Goal: Task Accomplishment & Management: Manage account settings

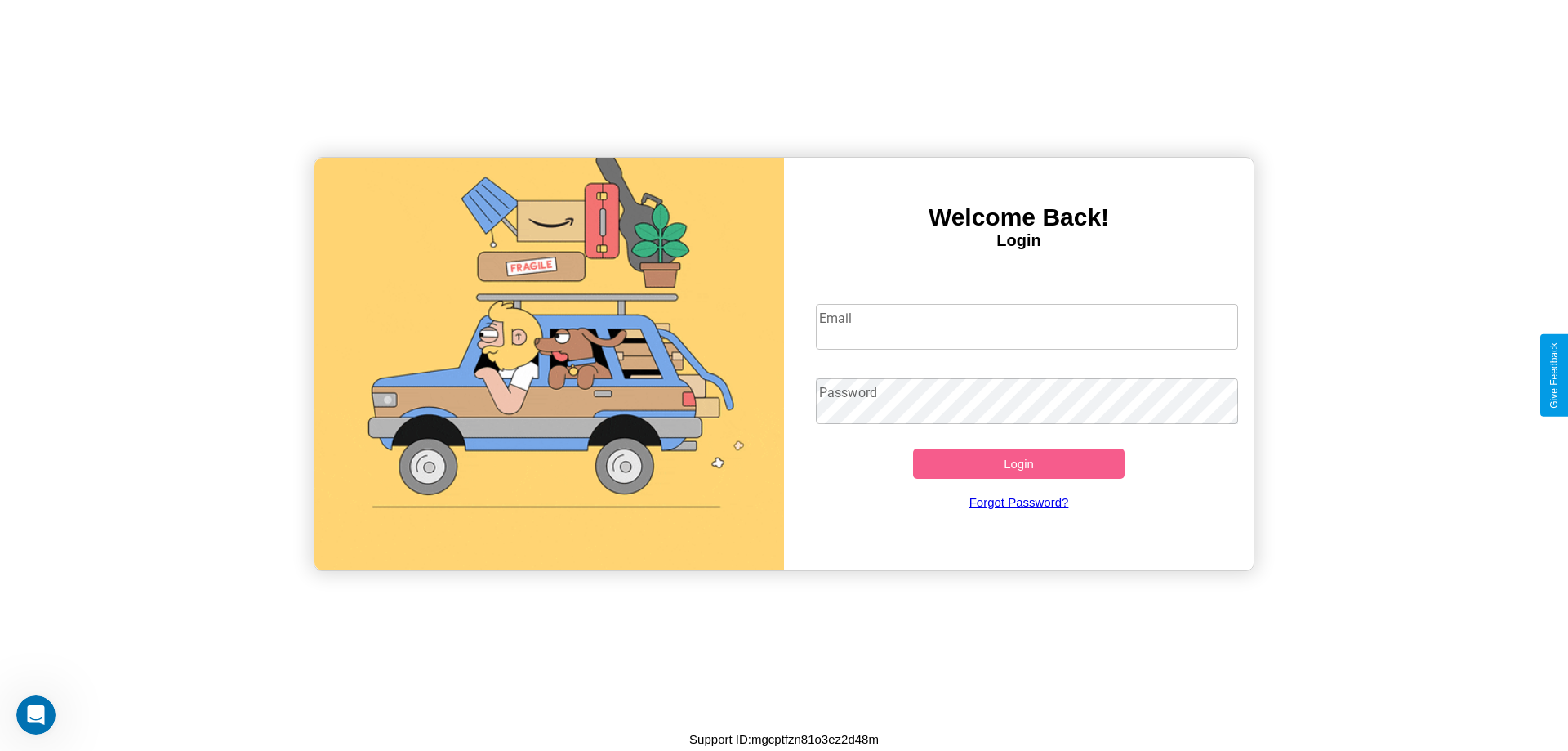
click at [1026, 326] on input "Email" at bounding box center [1027, 327] width 423 height 46
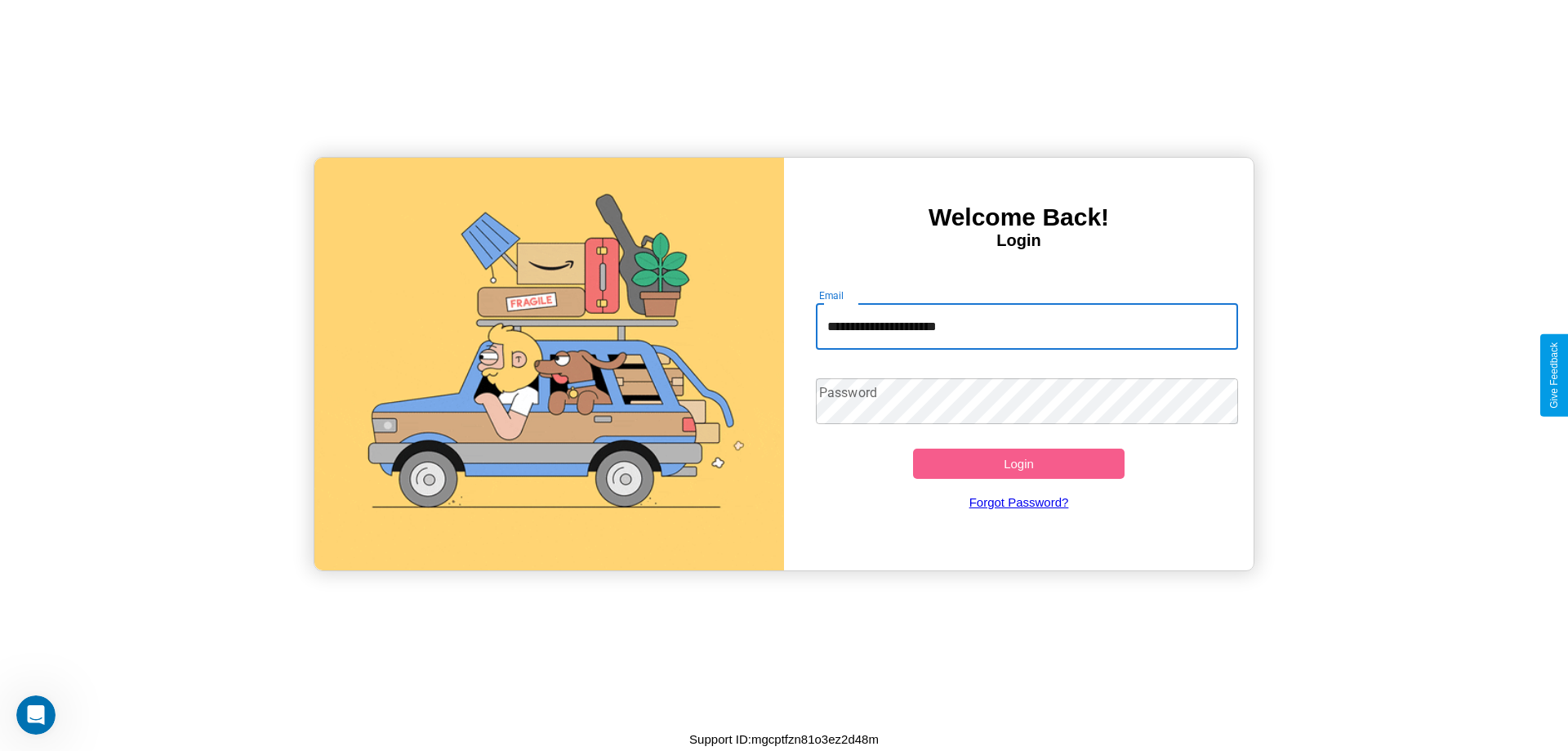
type input "**********"
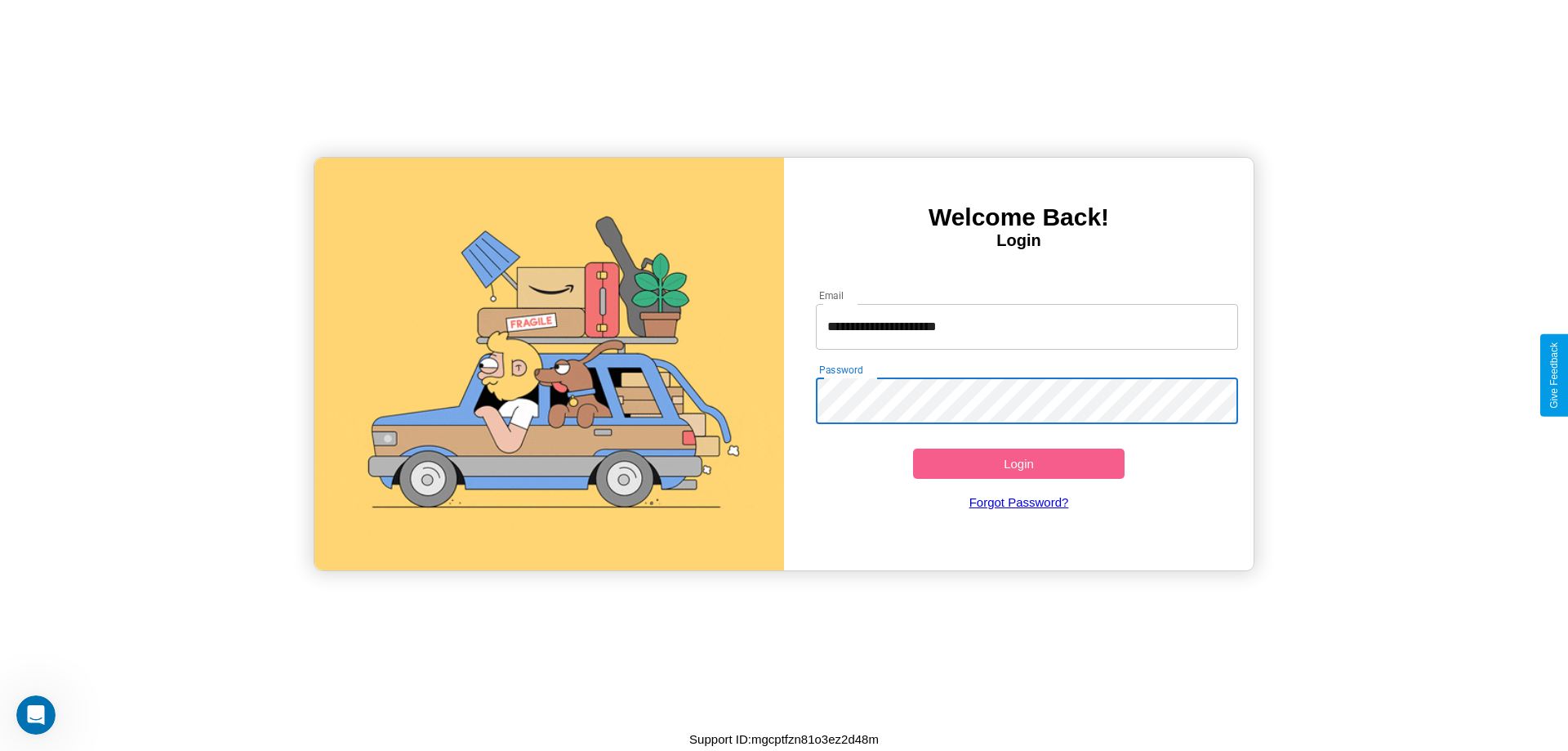
click at [1018, 463] on button "Login" at bounding box center [1018, 463] width 211 height 30
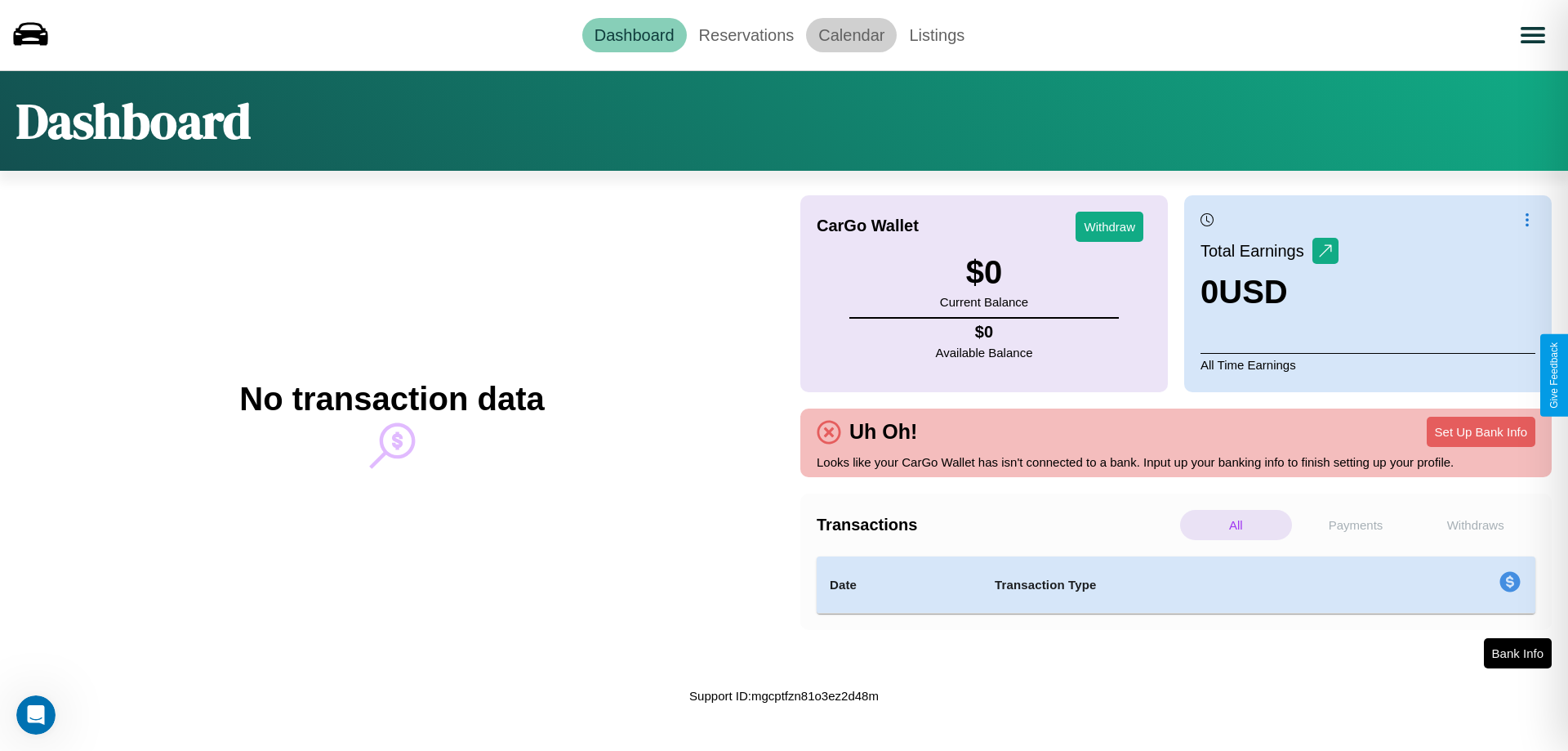
click at [851, 35] on link "Calendar" at bounding box center [851, 35] width 90 height 35
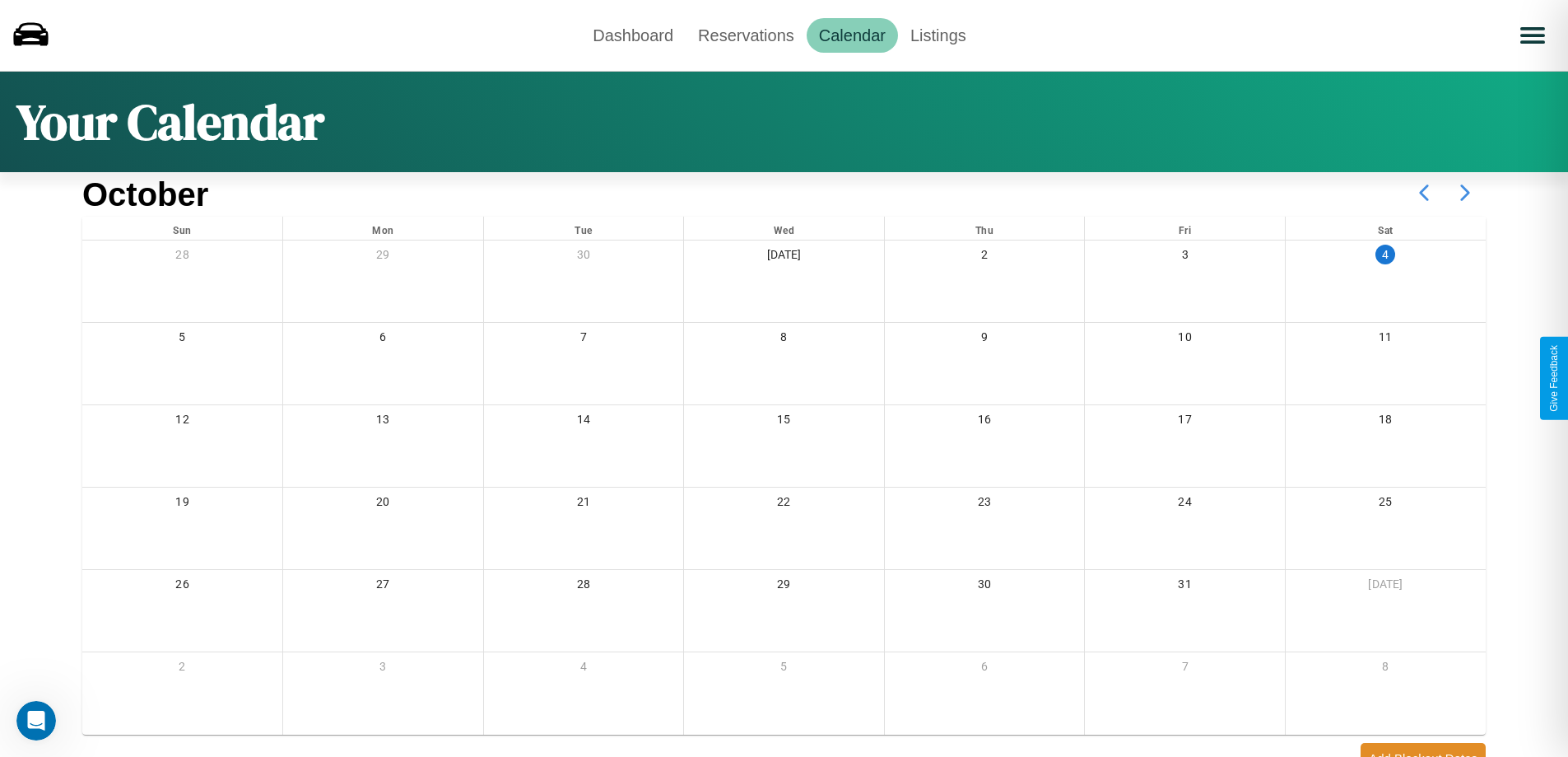
click at [1465, 192] on icon at bounding box center [1465, 193] width 41 height 41
click at [746, 35] on link "Reservations" at bounding box center [746, 36] width 121 height 35
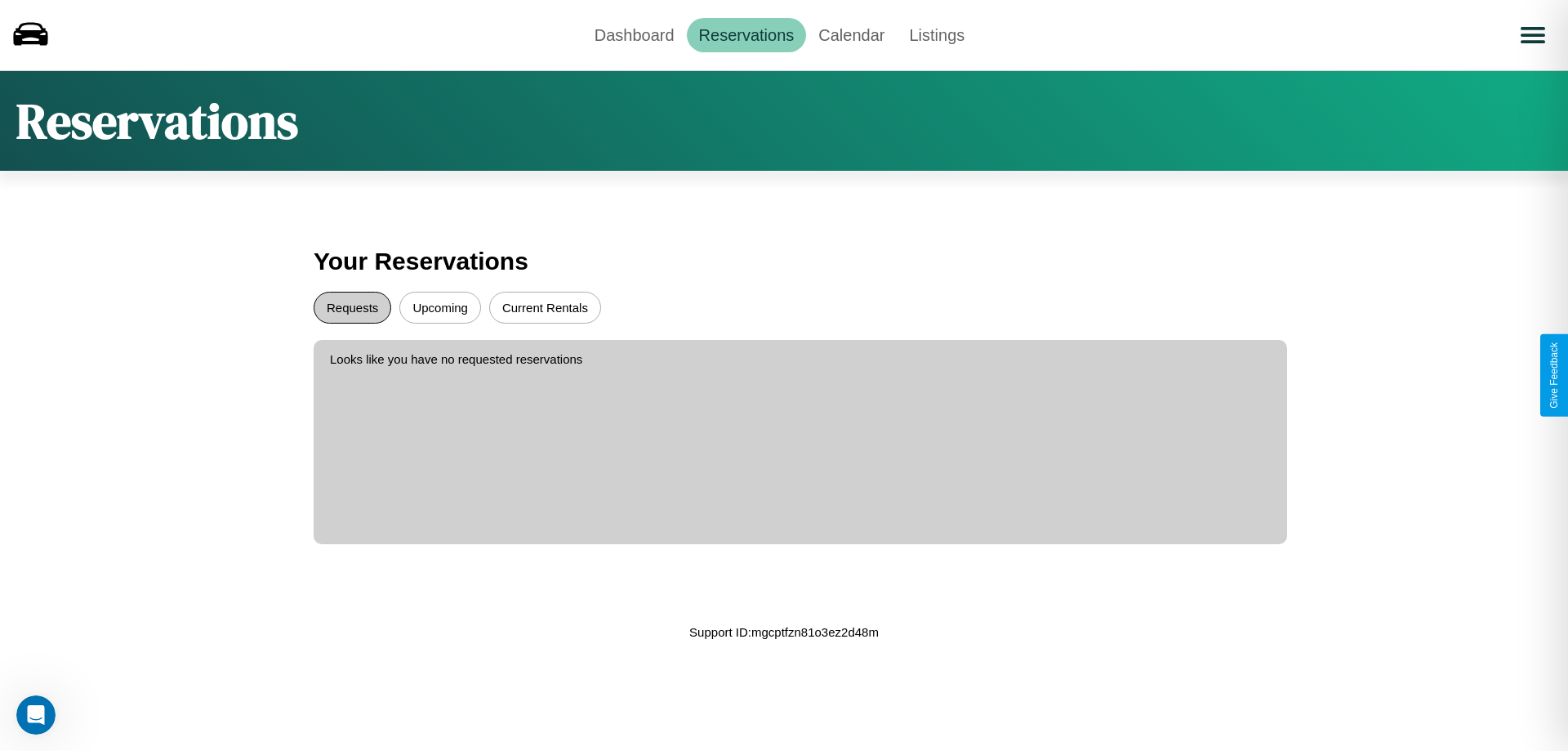
click at [352, 307] on button "Requests" at bounding box center [352, 308] width 77 height 32
click at [544, 307] on button "Current Rentals" at bounding box center [545, 308] width 112 height 32
